Goal: Check status: Check status

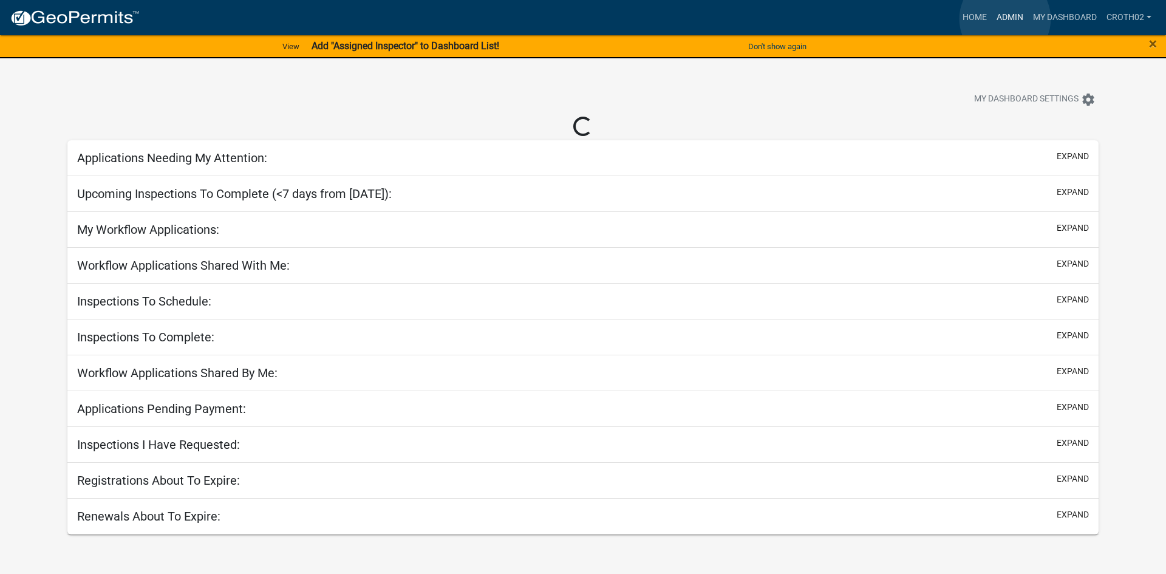
click at [1005, 19] on link "Admin" at bounding box center [1010, 17] width 36 height 23
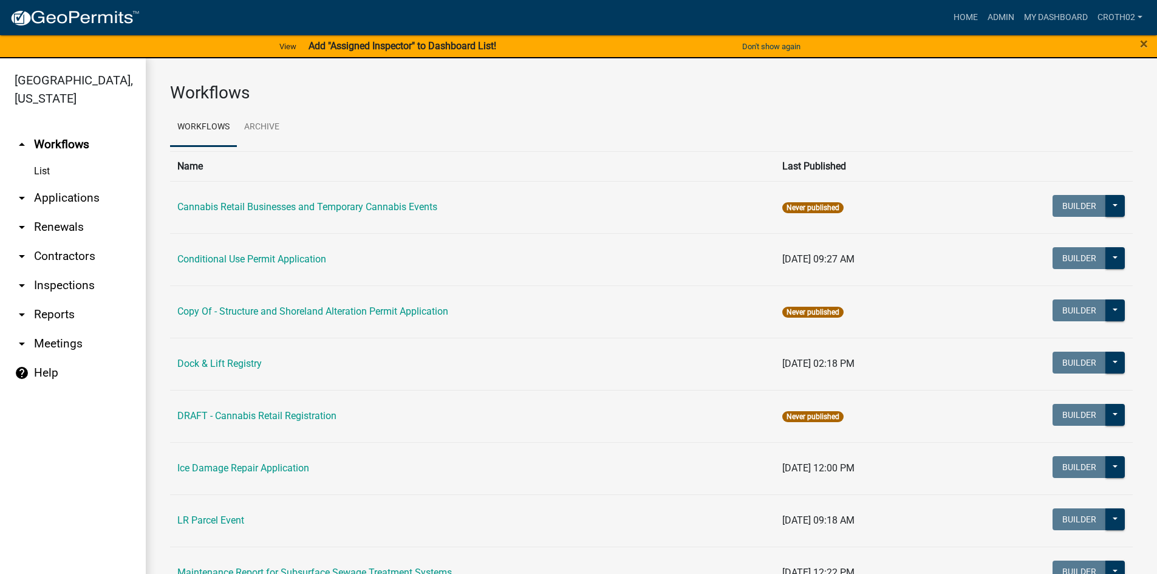
click at [85, 198] on link "arrow_drop_down Applications" at bounding box center [73, 197] width 146 height 29
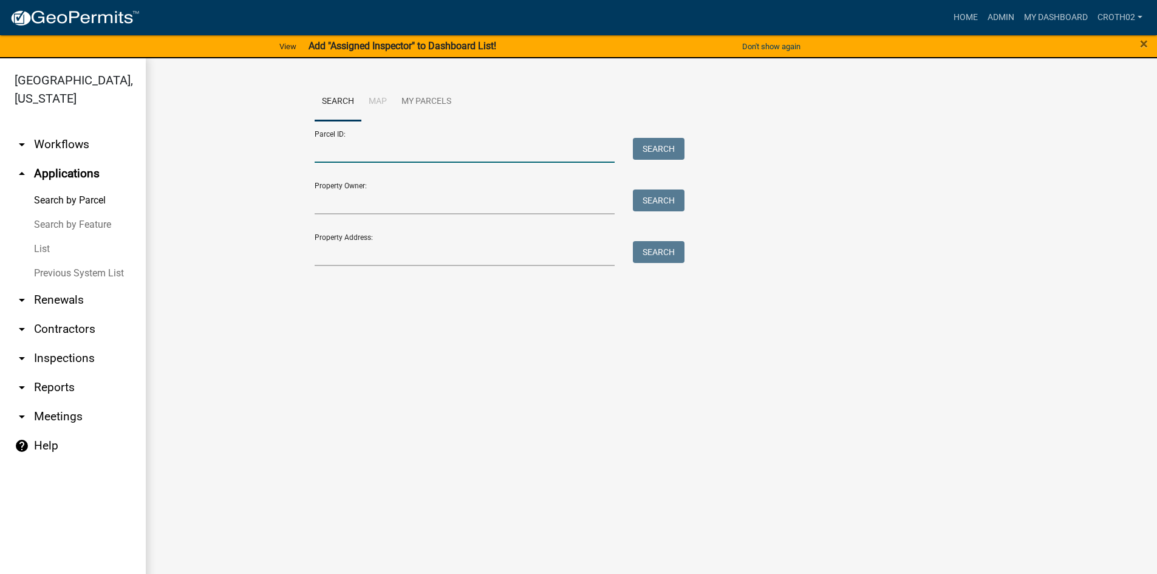
click at [398, 154] on input "Parcel ID:" at bounding box center [465, 150] width 301 height 25
click at [366, 149] on input "Parcel ID:" at bounding box center [465, 150] width 301 height 25
paste input "17000030052002"
type input "17000030052002"
click at [657, 149] on button "Search" at bounding box center [659, 149] width 52 height 22
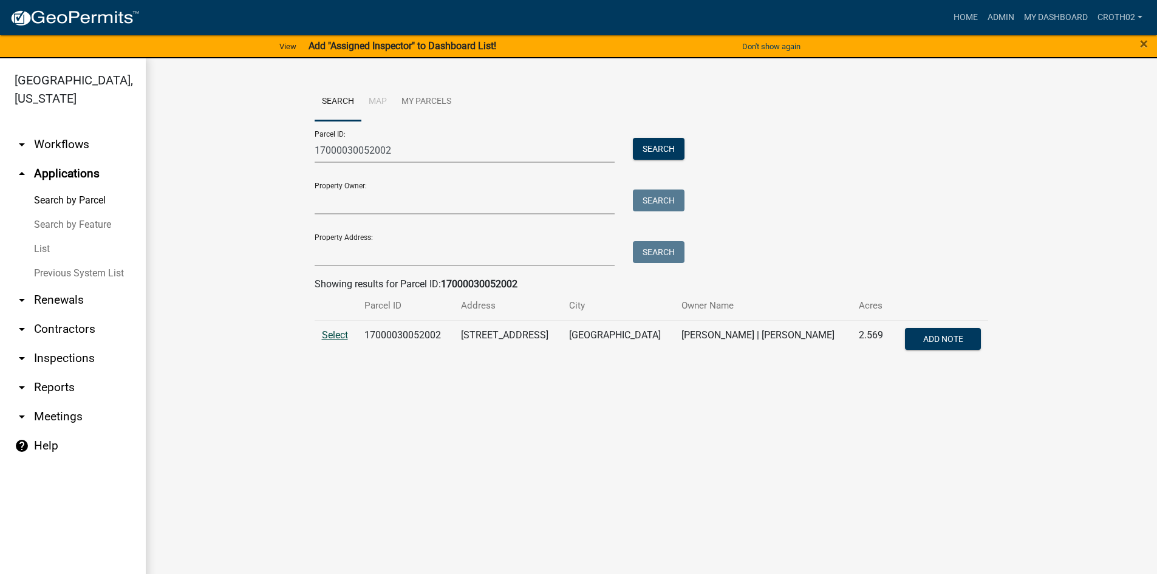
click at [339, 333] on span "Select" at bounding box center [335, 335] width 26 height 12
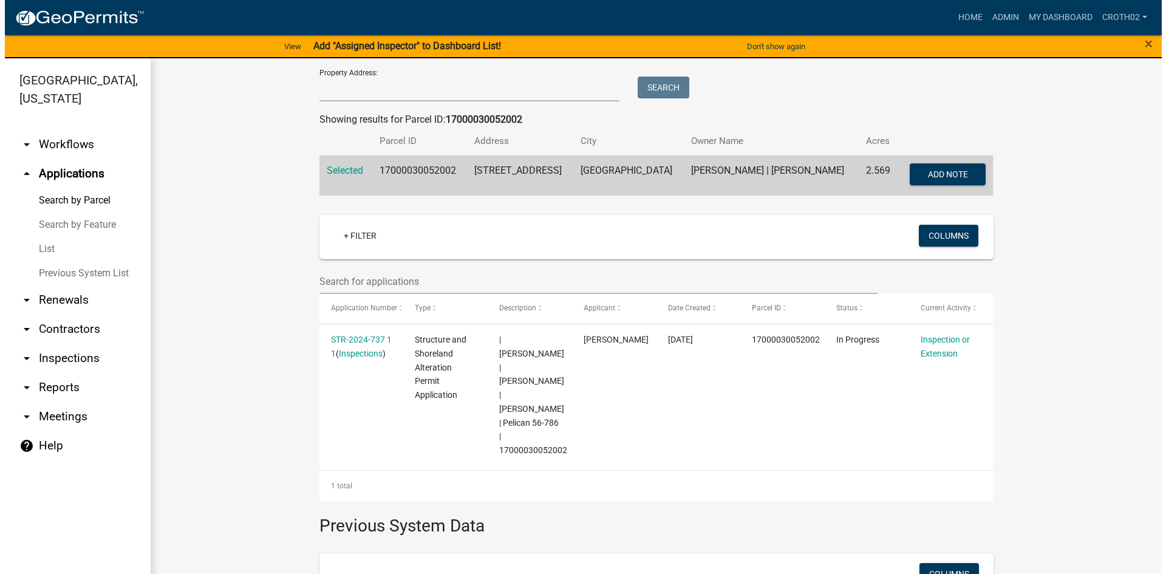
scroll to position [178, 0]
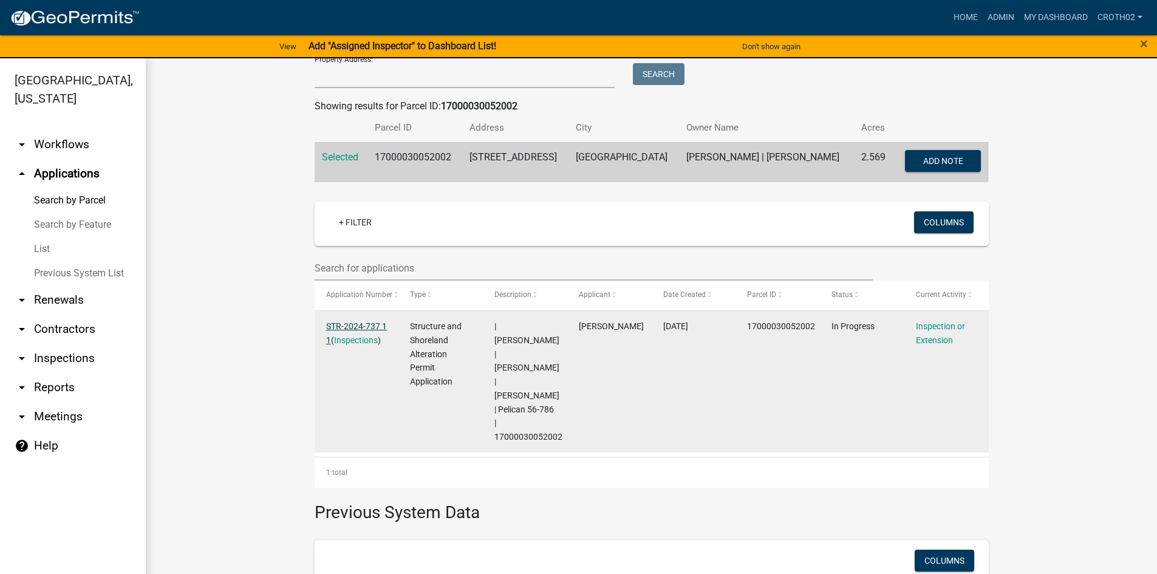
click at [343, 327] on link "STR-2024-737 1 1" at bounding box center [356, 333] width 61 height 24
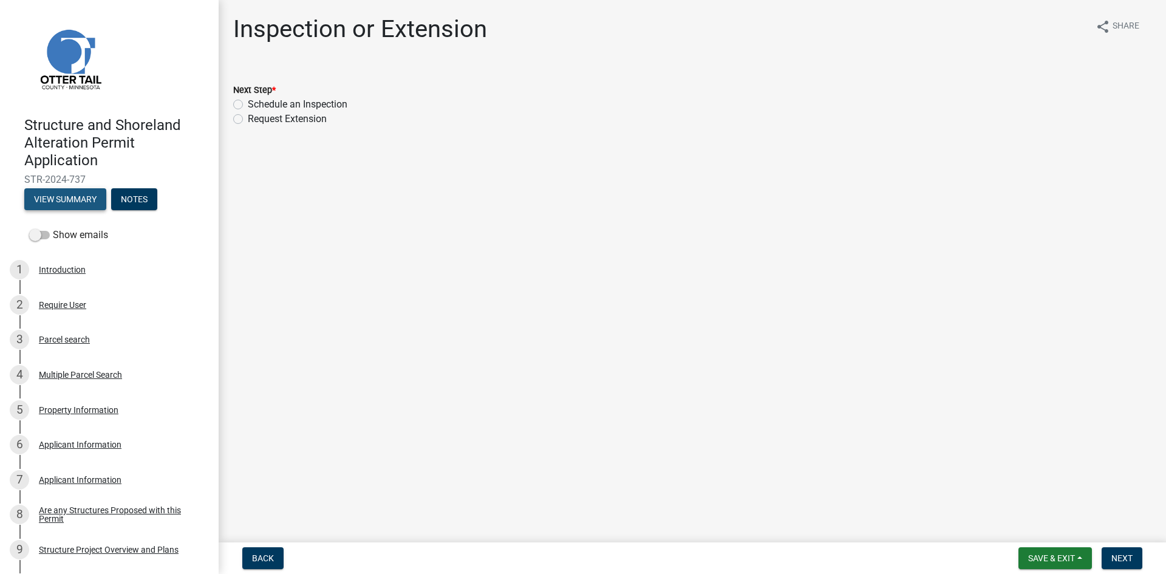
click at [82, 203] on button "View Summary" at bounding box center [65, 199] width 82 height 22
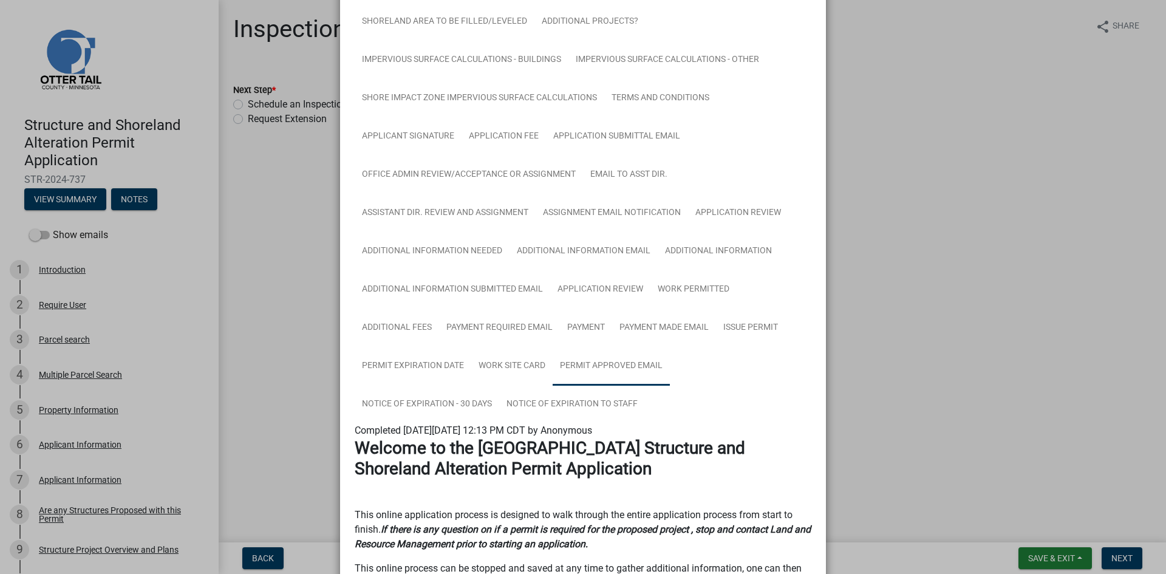
scroll to position [456, 0]
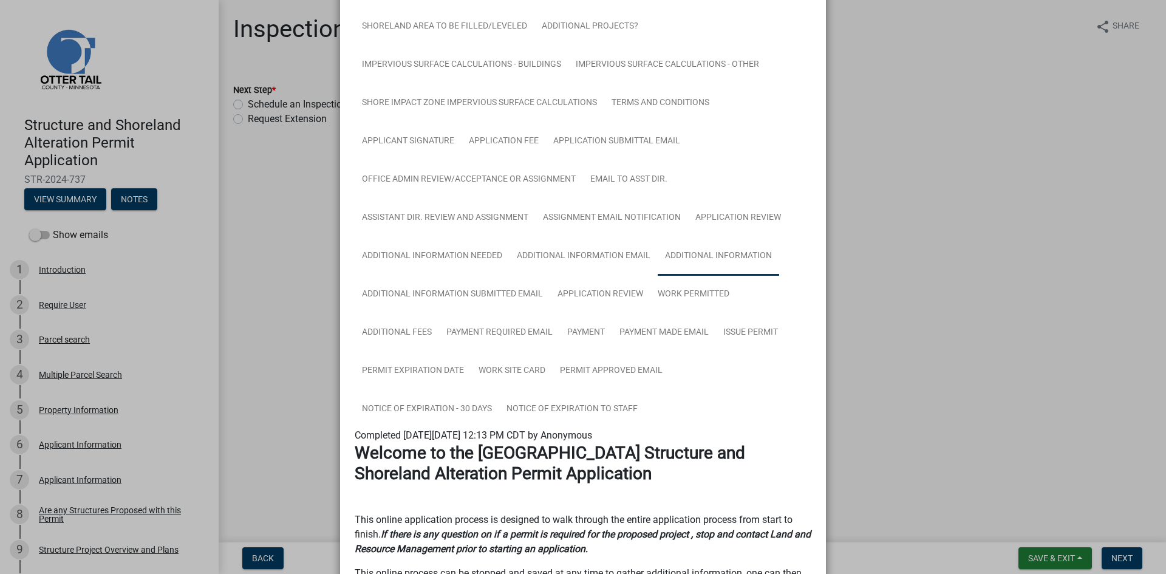
click at [711, 265] on link "Additional Information" at bounding box center [718, 256] width 121 height 39
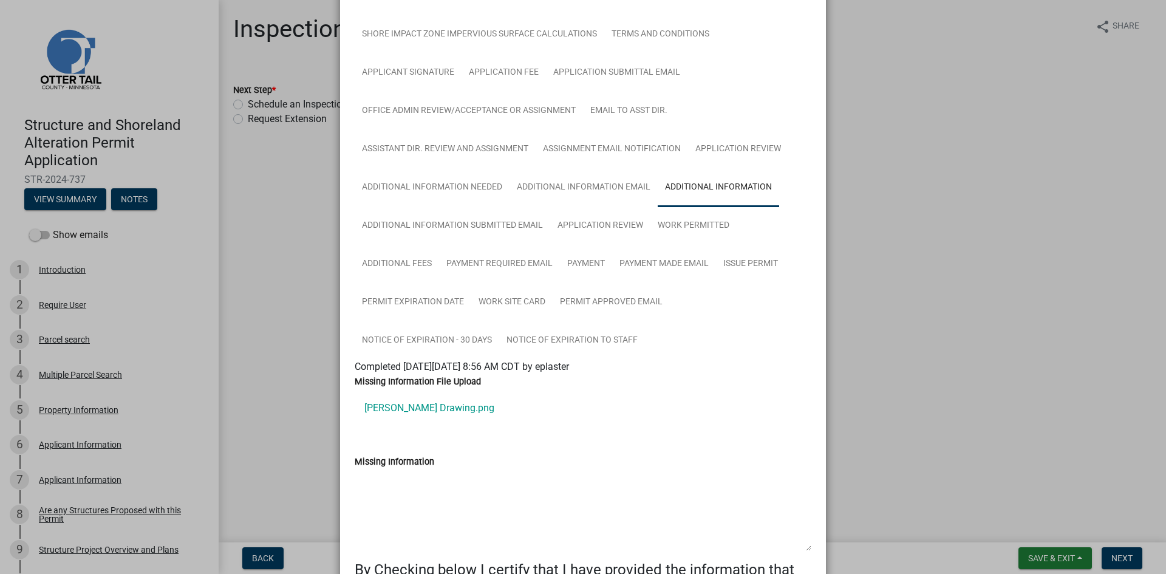
scroll to position [532, 0]
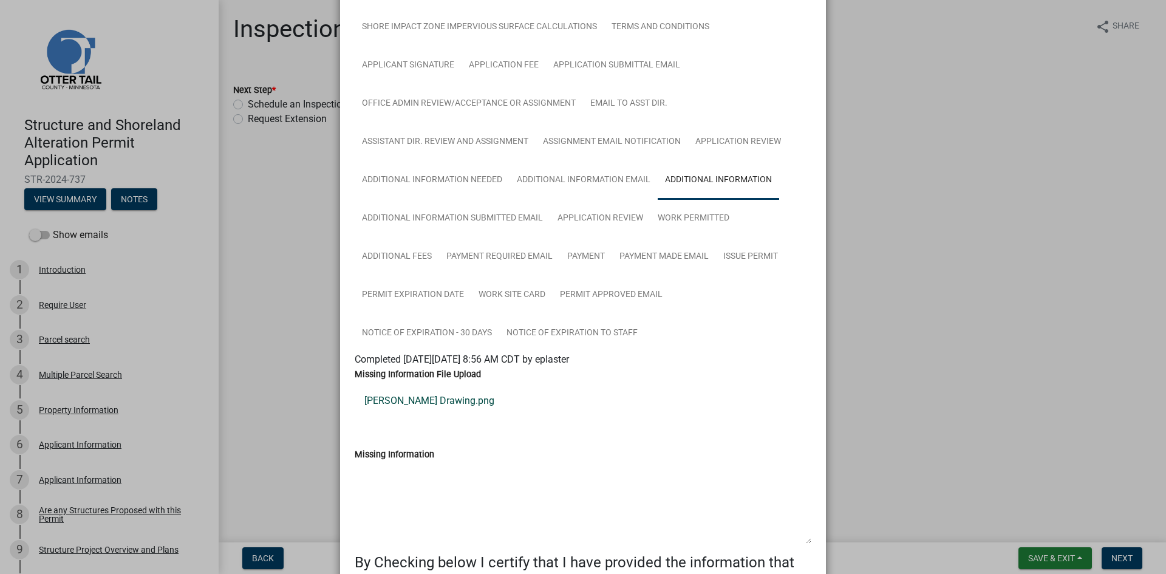
click at [433, 401] on link "Mayer Drawing.png" at bounding box center [583, 400] width 457 height 29
click at [461, 215] on link "Additional Information Submitted Email" at bounding box center [453, 218] width 196 height 39
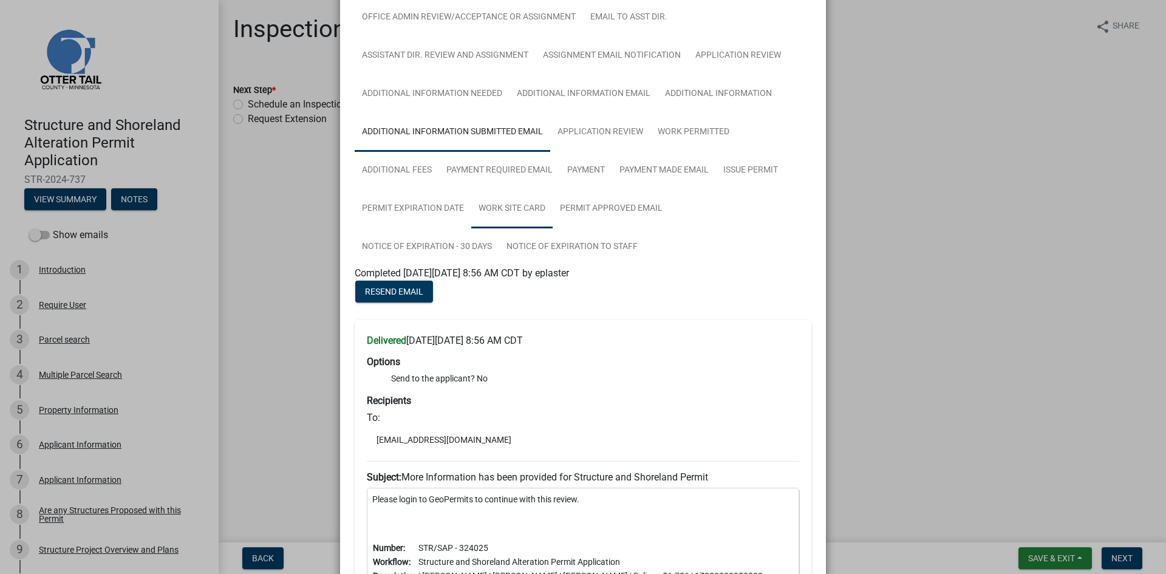
scroll to position [592, 0]
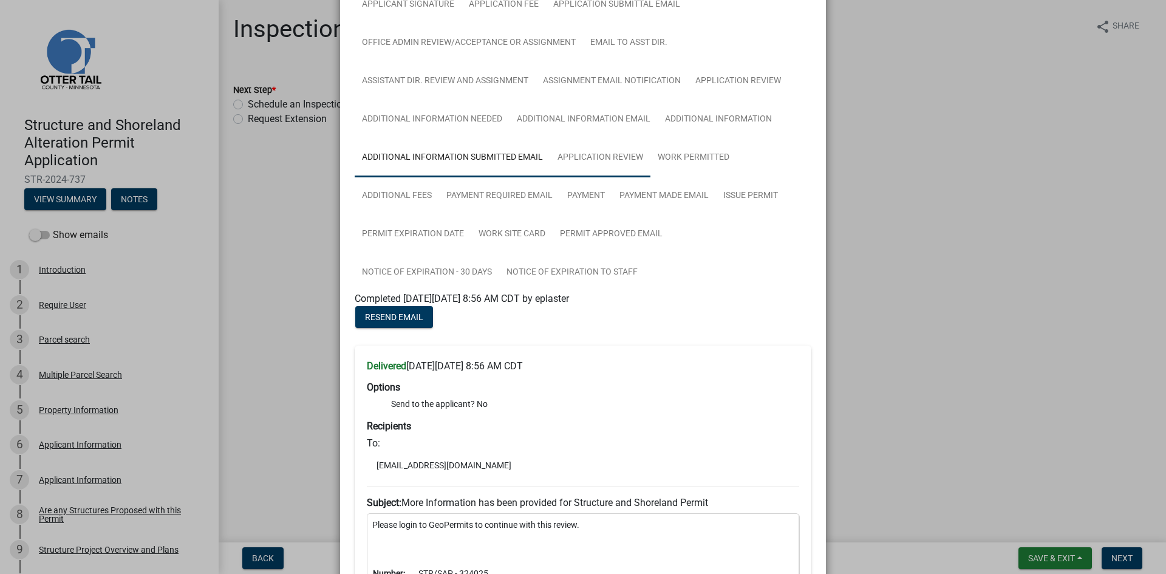
click at [599, 161] on link "Application Review" at bounding box center [600, 157] width 100 height 39
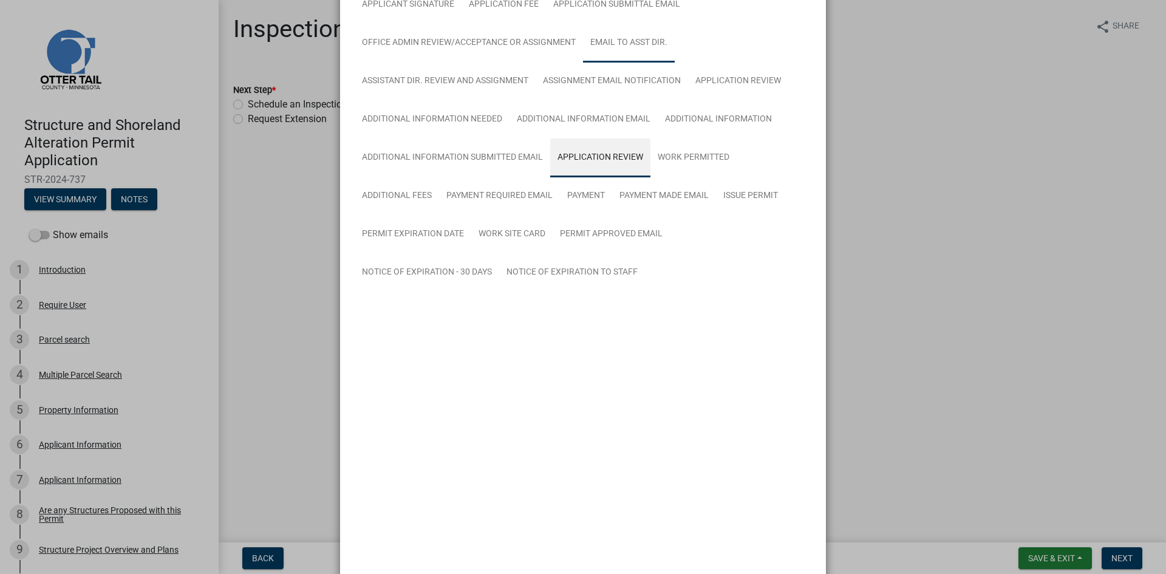
scroll to position [481, 0]
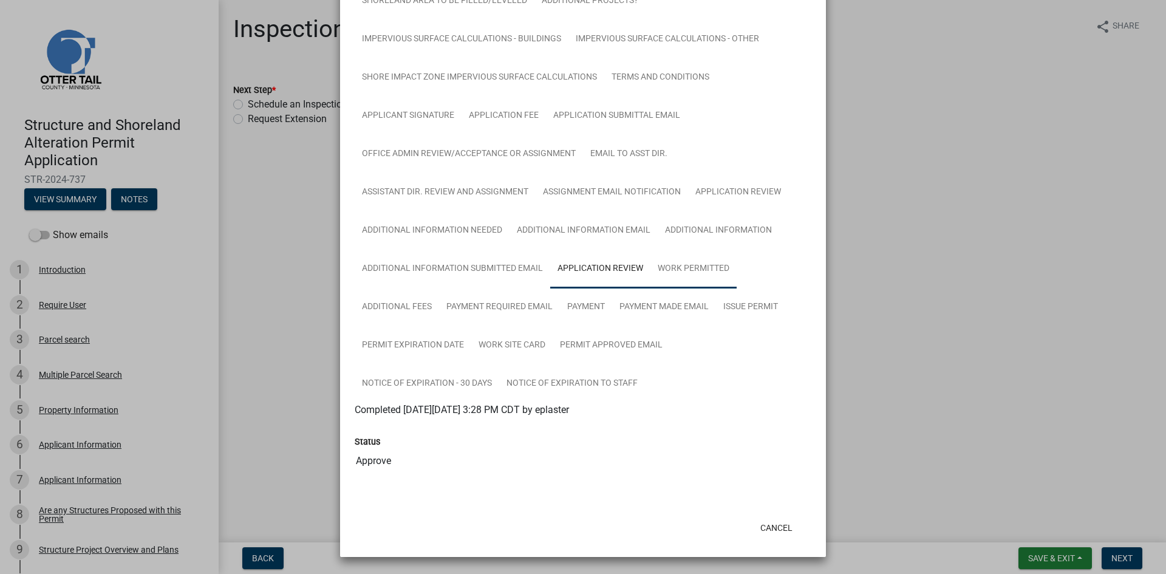
click at [692, 273] on link "Work Permitted" at bounding box center [694, 269] width 86 height 39
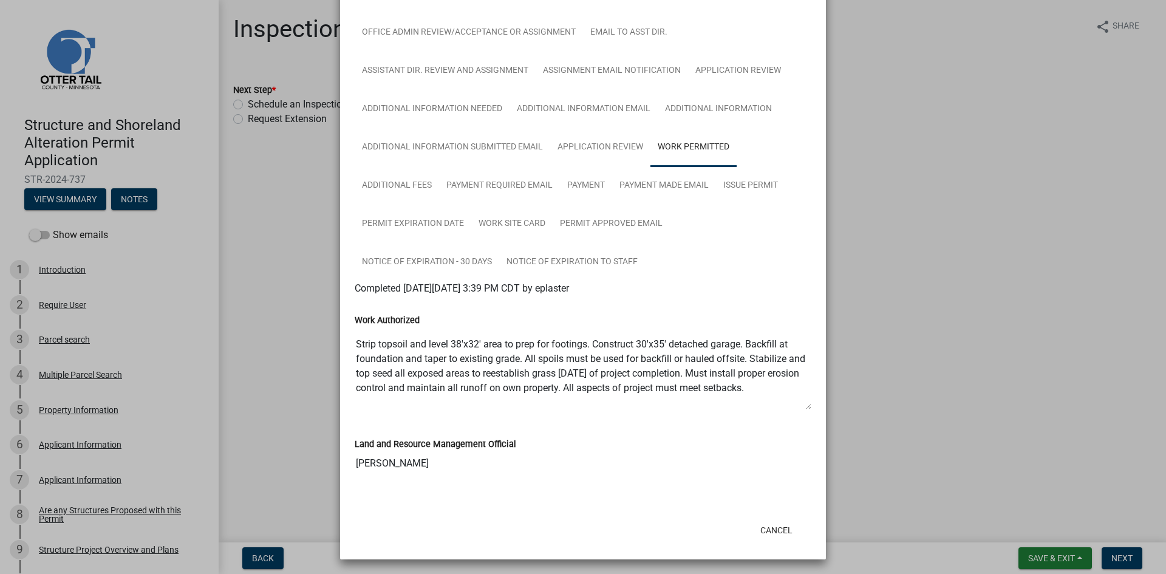
scroll to position [24, 0]
click at [770, 530] on button "Cancel" at bounding box center [777, 530] width 52 height 22
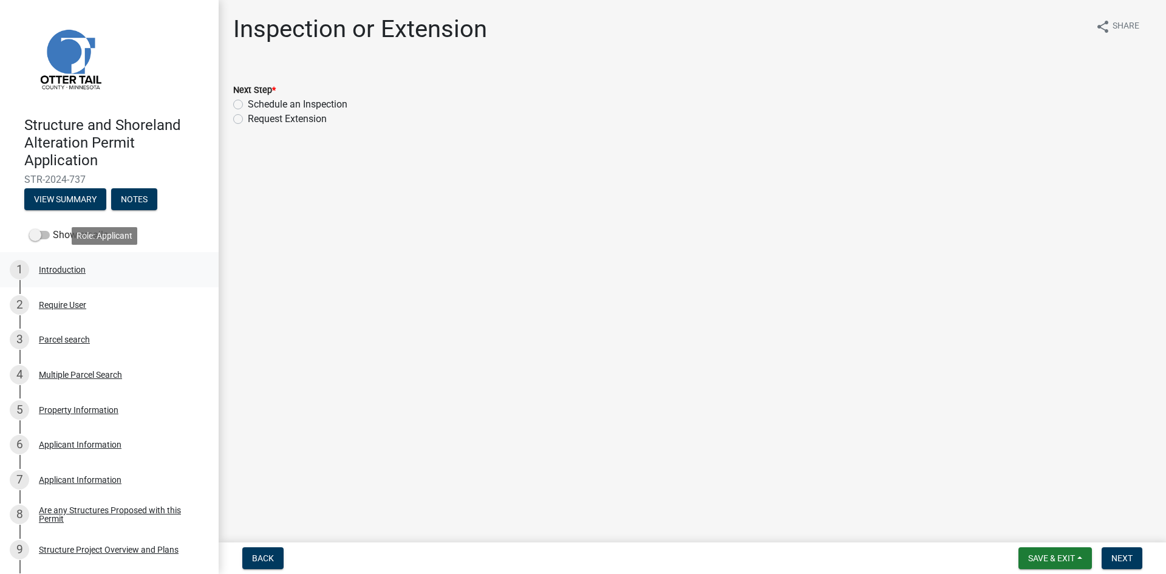
click at [50, 274] on div "Introduction" at bounding box center [62, 269] width 47 height 9
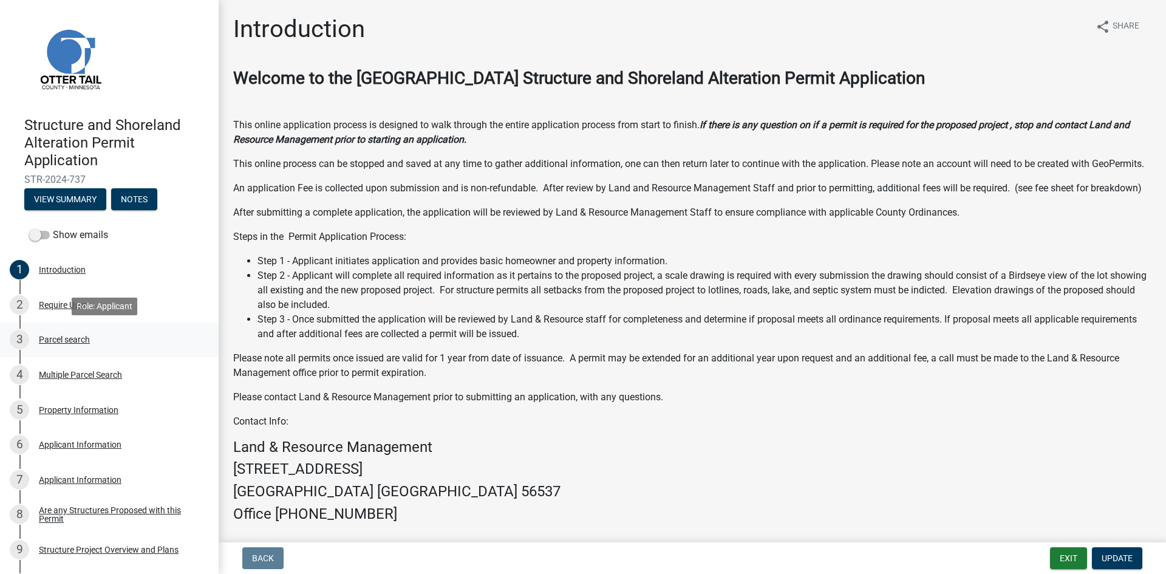
click at [84, 342] on div "Parcel search" at bounding box center [64, 339] width 51 height 9
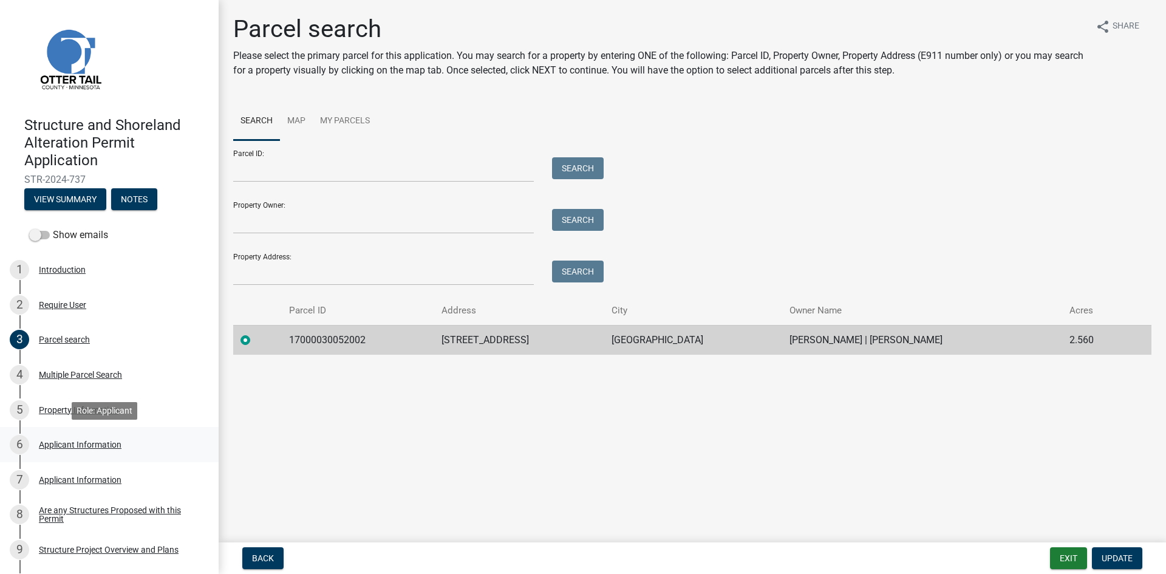
click at [115, 444] on div "Applicant Information" at bounding box center [80, 444] width 83 height 9
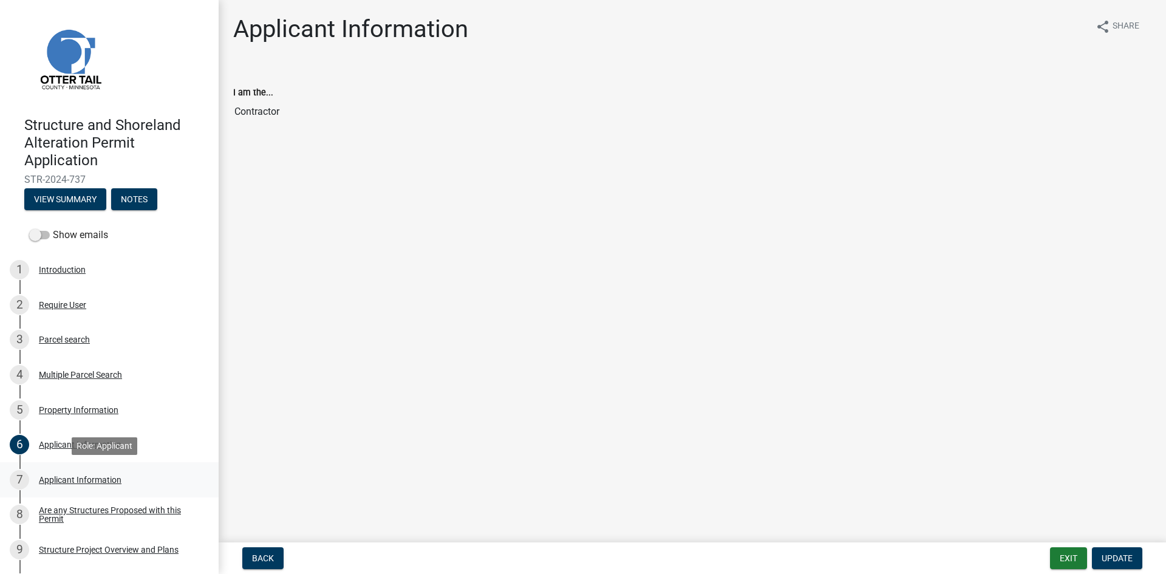
click at [113, 482] on div "Applicant Information" at bounding box center [80, 480] width 83 height 9
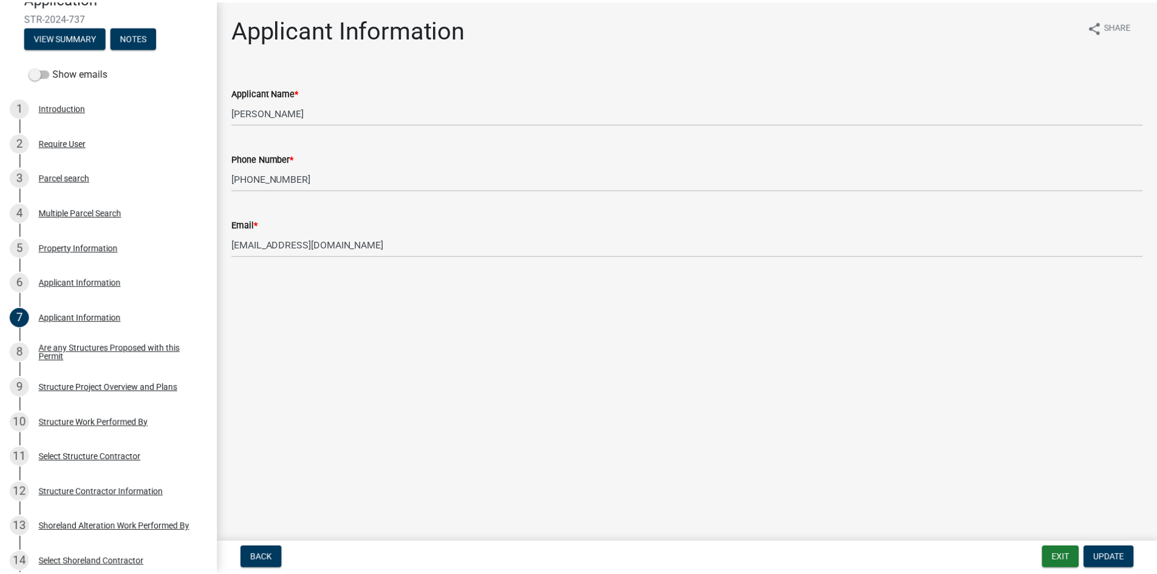
scroll to position [167, 0]
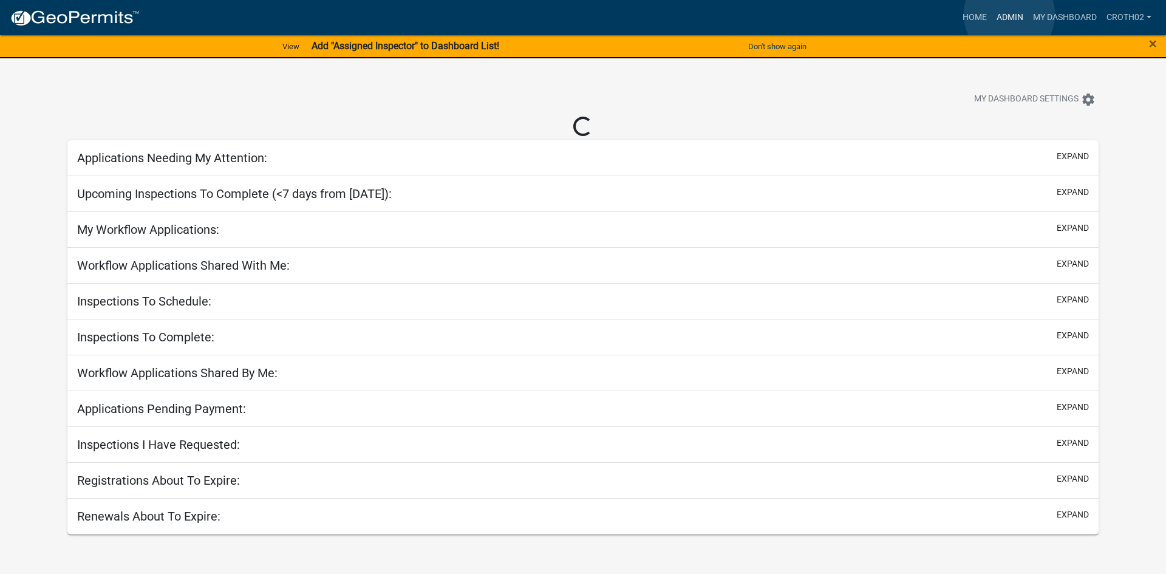
click at [1010, 15] on link "Admin" at bounding box center [1010, 17] width 36 height 23
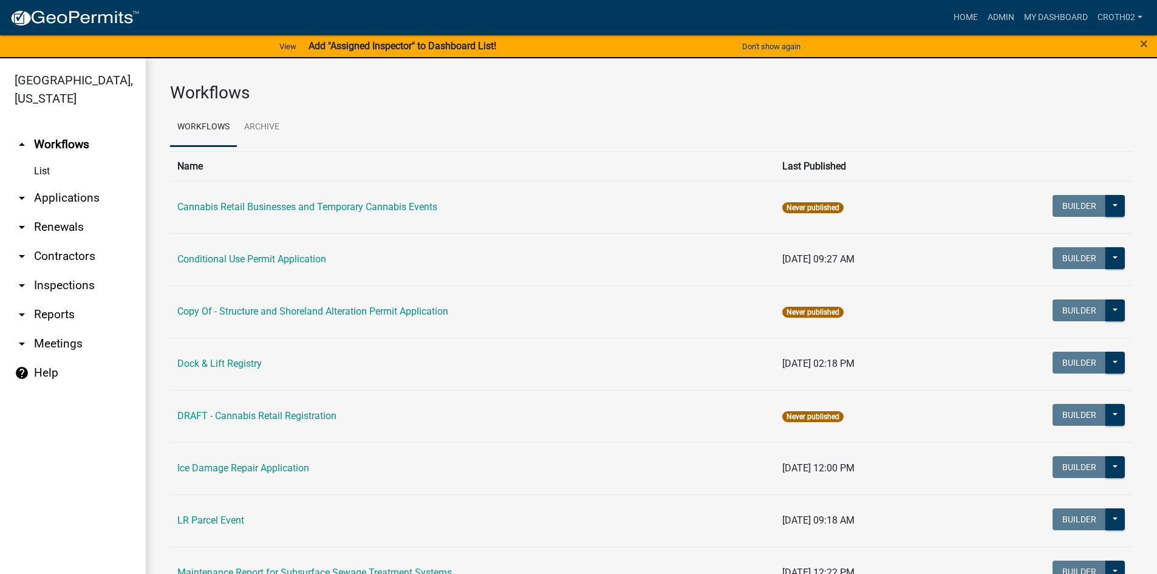
click at [63, 194] on link "arrow_drop_down Applications" at bounding box center [73, 197] width 146 height 29
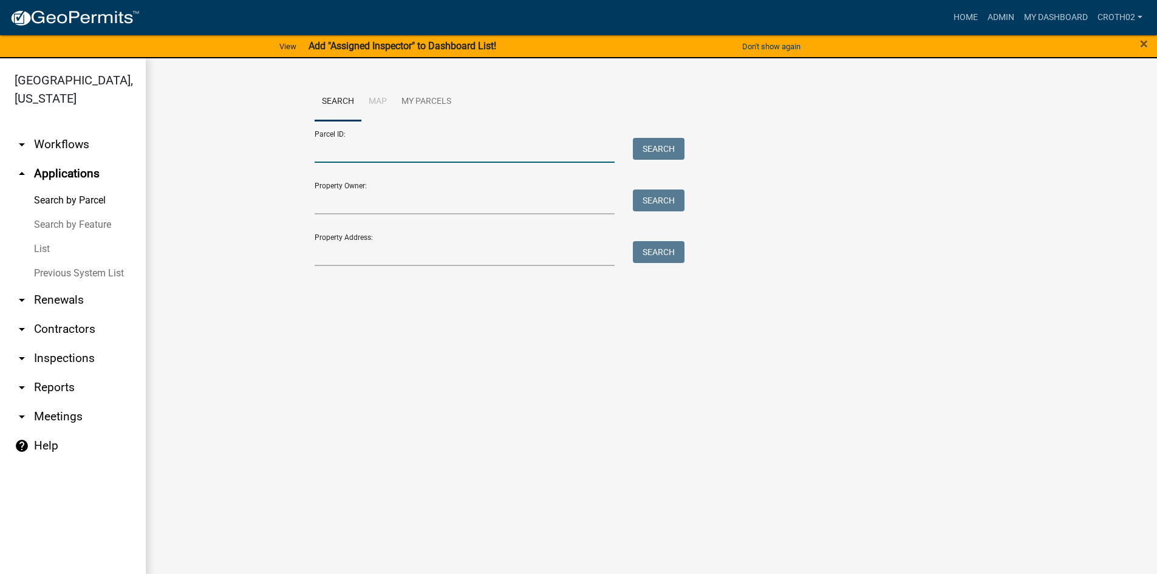
click at [399, 160] on input "Parcel ID:" at bounding box center [465, 150] width 301 height 25
paste input "53000330259008"
type input "53000330259008"
click at [674, 152] on button "Search" at bounding box center [659, 149] width 52 height 22
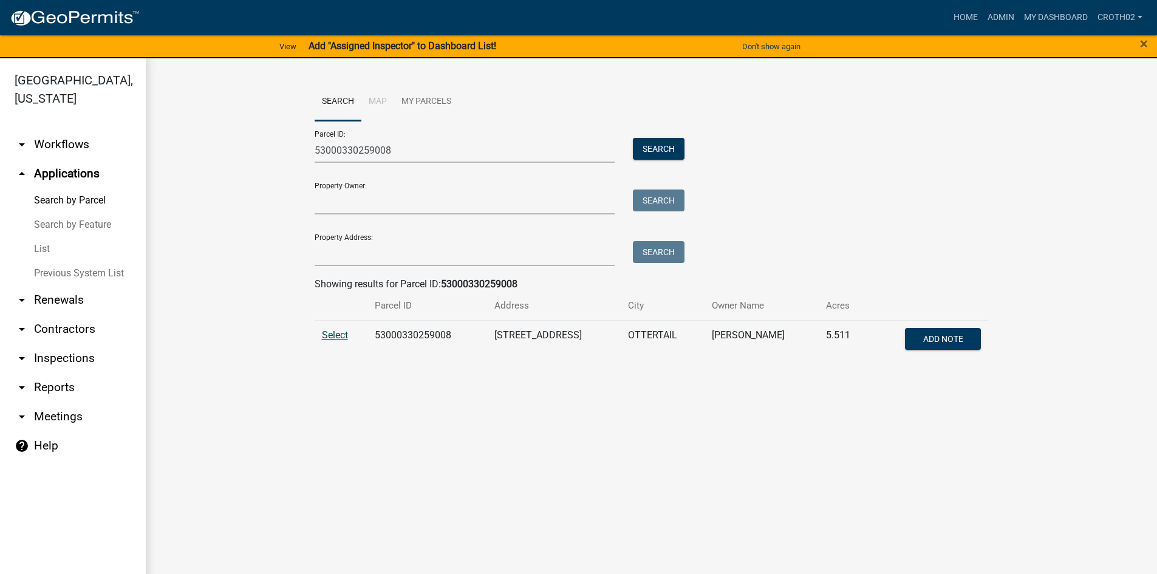
click at [338, 331] on span "Select" at bounding box center [335, 335] width 26 height 12
